Goal: Task Accomplishment & Management: Manage account settings

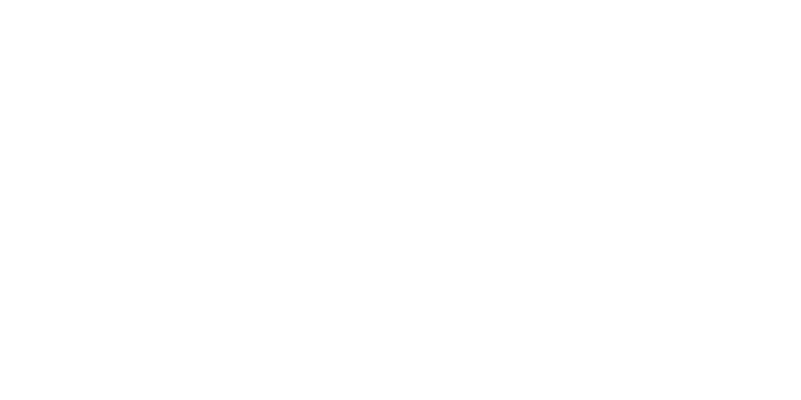
click at [300, 181] on div at bounding box center [400, 200] width 801 height 400
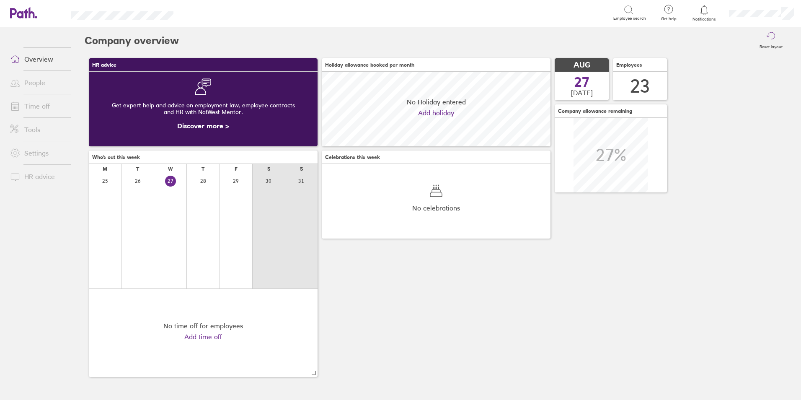
scroll to position [75, 229]
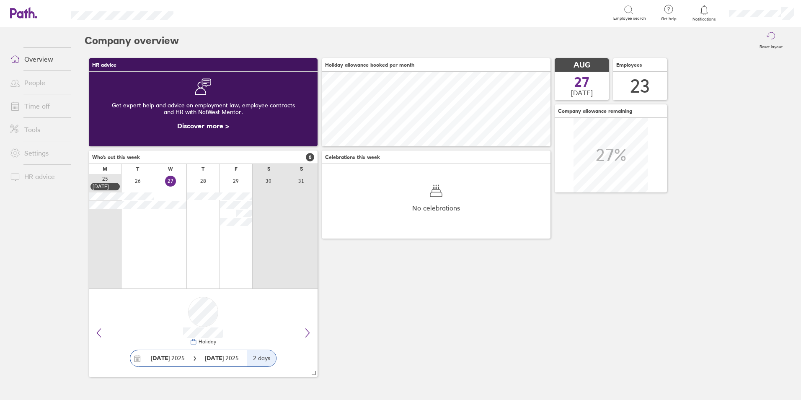
click at [46, 112] on link "Time off" at bounding box center [36, 106] width 67 height 17
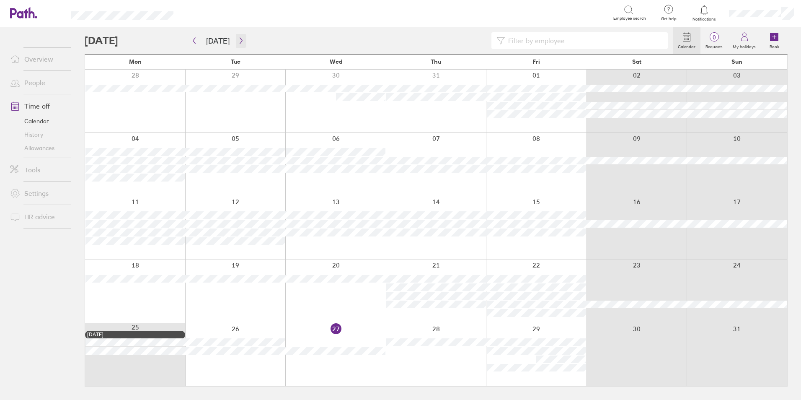
click at [239, 43] on icon "button" at bounding box center [241, 40] width 6 height 7
